Goal: Transaction & Acquisition: Purchase product/service

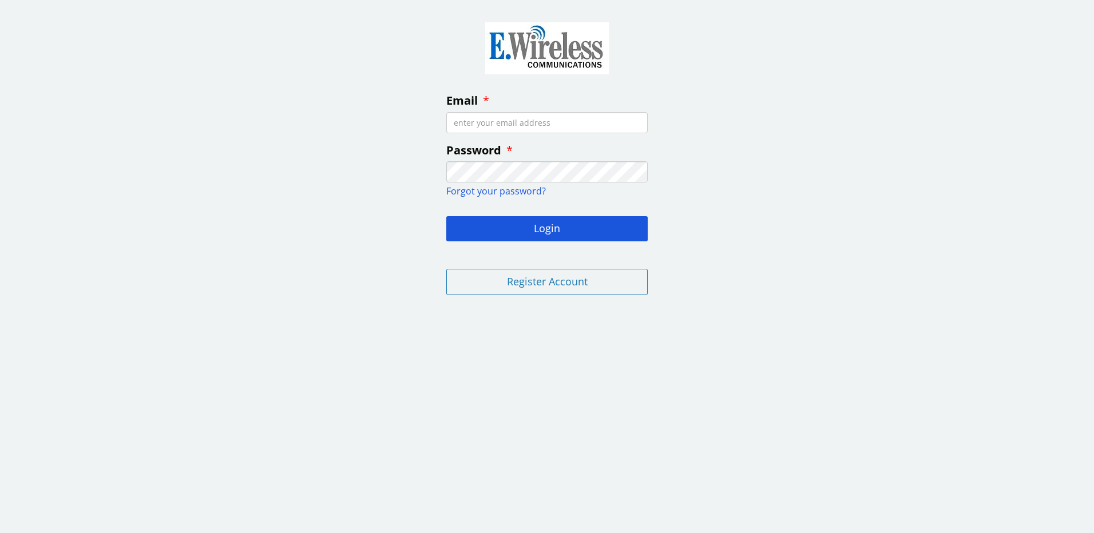
click at [504, 120] on input "Email" at bounding box center [546, 122] width 201 height 21
type input "PASSIONCHAMBERS@YAHOO.COM"
click at [404, 171] on div "Email PASSIONCHAMBERS@YAHOO.COM Password Forgot your password? Login Register A…" at bounding box center [547, 157] width 1094 height 296
click at [529, 119] on input "PASSIONCHAMBERS@YAHOO.COM" at bounding box center [546, 122] width 201 height 21
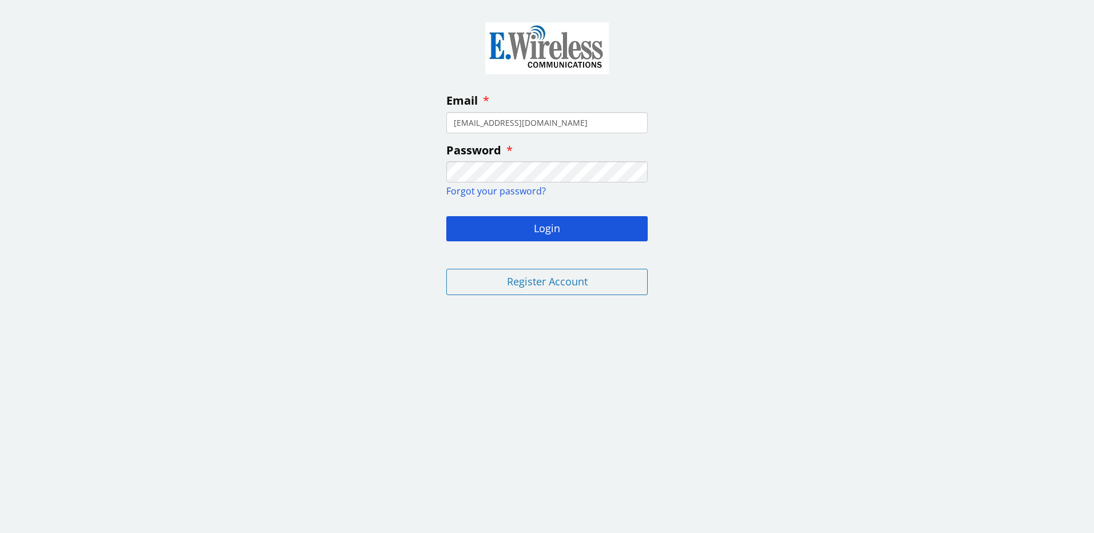
click at [446, 216] on button "Login" at bounding box center [546, 228] width 201 height 25
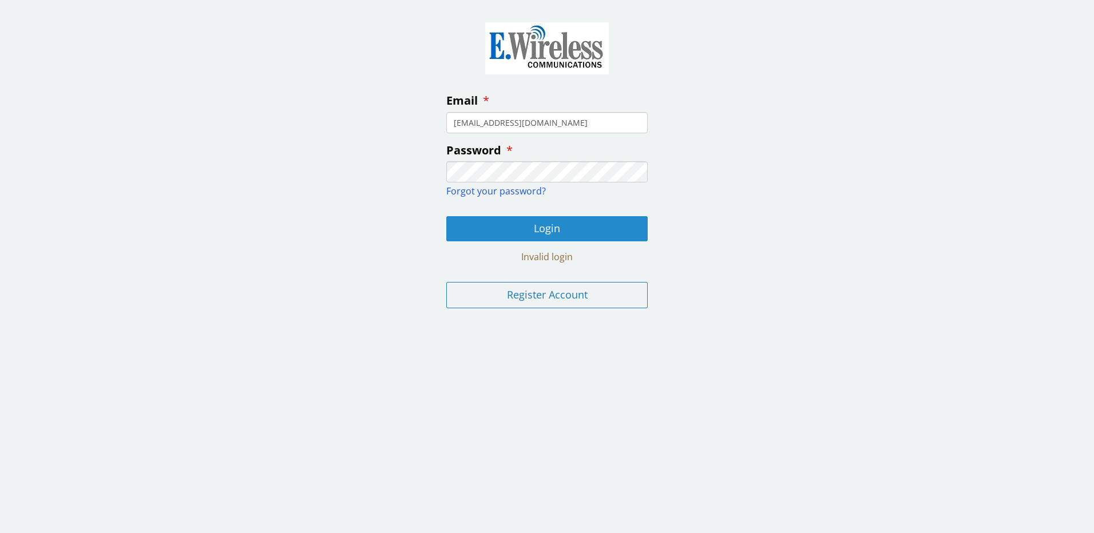
click at [547, 224] on button "Login" at bounding box center [546, 228] width 201 height 25
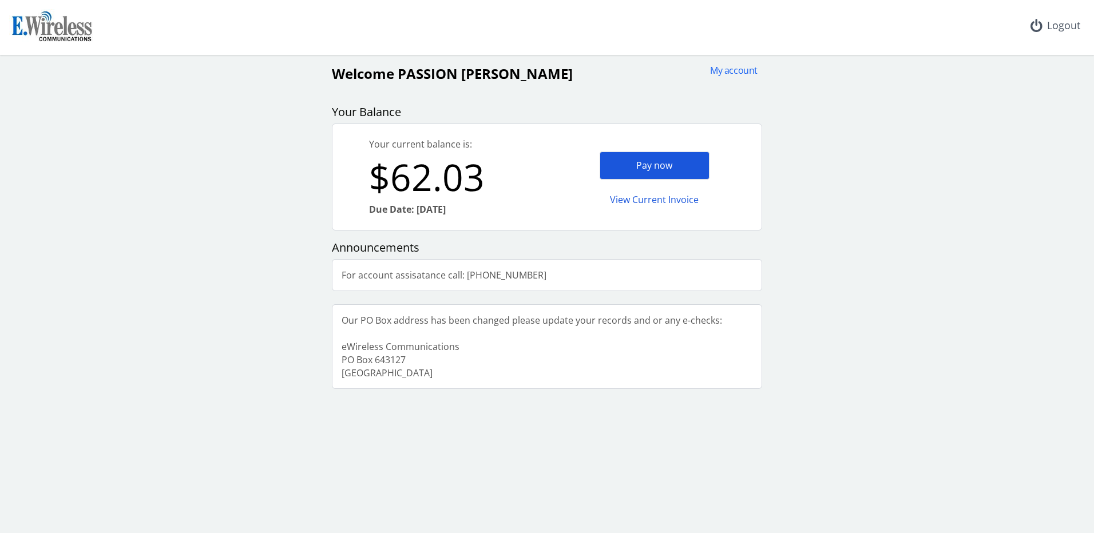
click at [638, 172] on div "Pay now" at bounding box center [655, 166] width 110 height 28
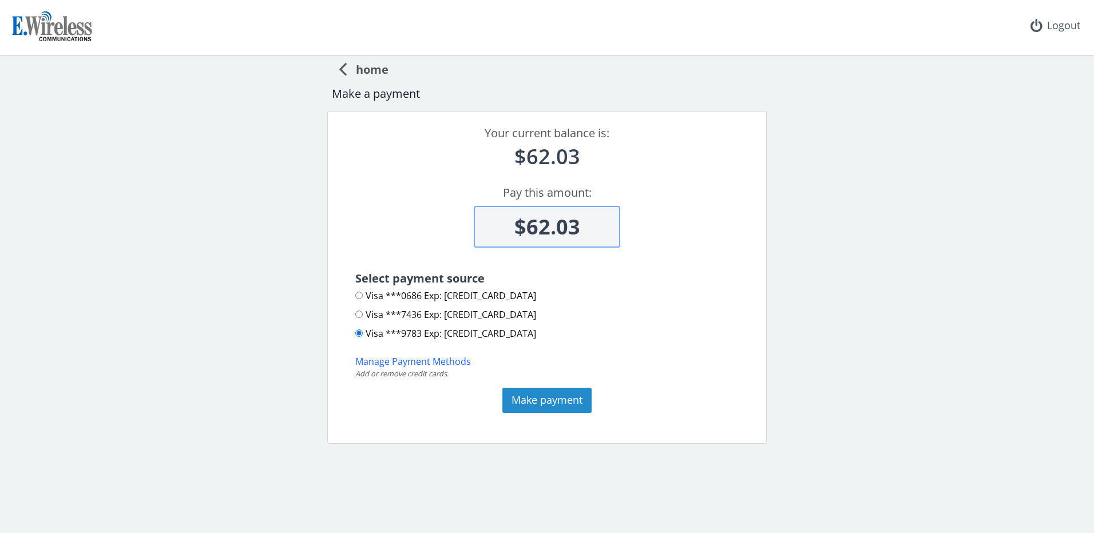
click at [545, 403] on button "Make payment" at bounding box center [547, 400] width 89 height 25
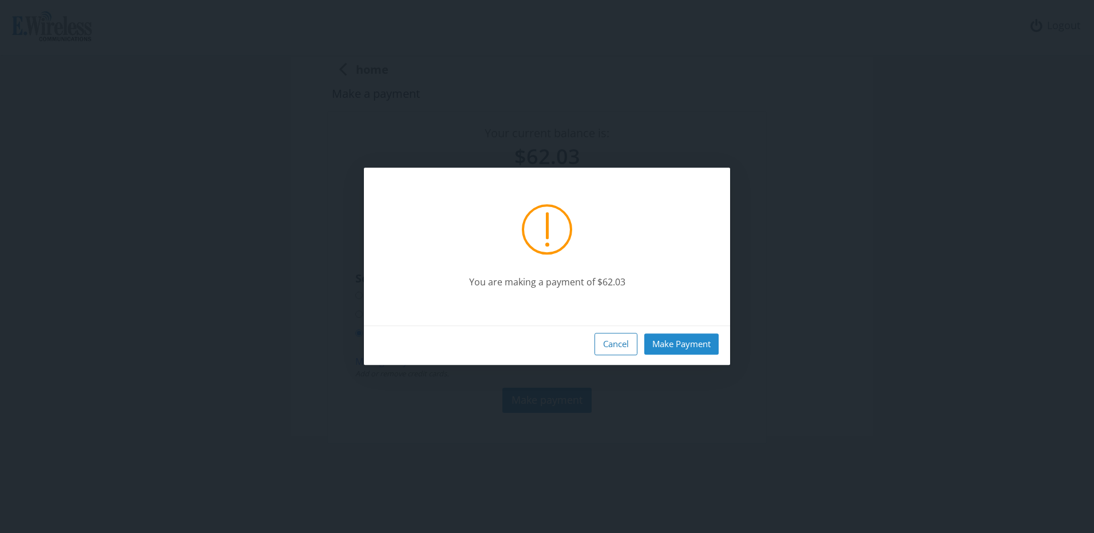
click at [689, 342] on button "Make Payment" at bounding box center [682, 344] width 74 height 21
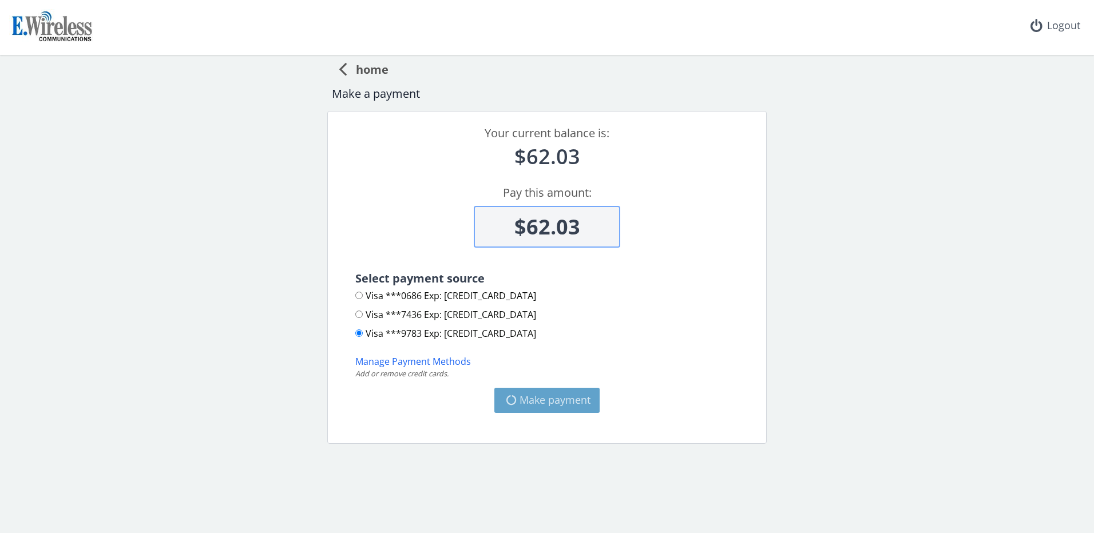
type input "$0"
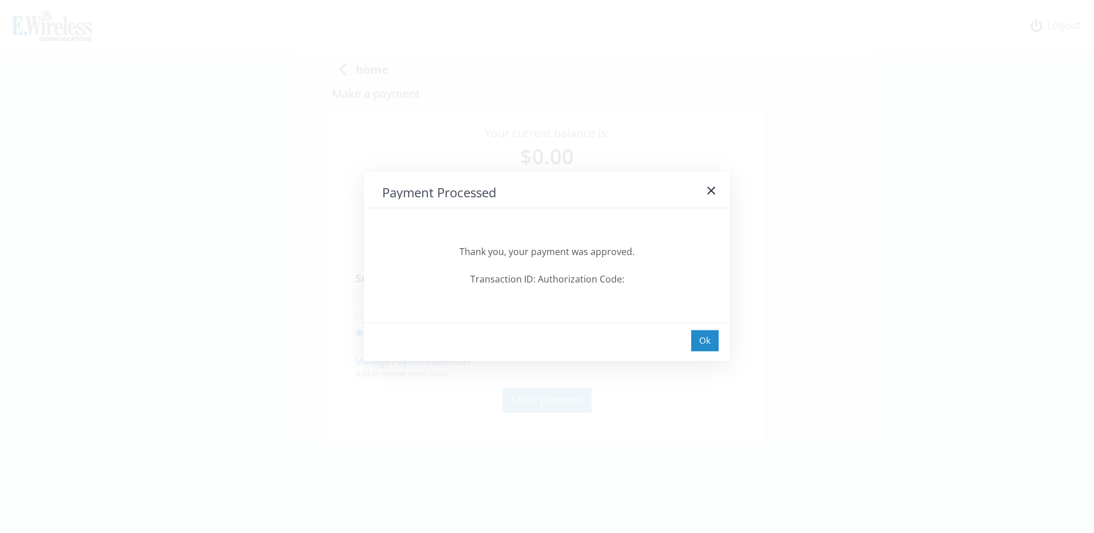
click at [708, 341] on div "Ok" at bounding box center [704, 340] width 27 height 21
